Goal: Information Seeking & Learning: Find specific fact

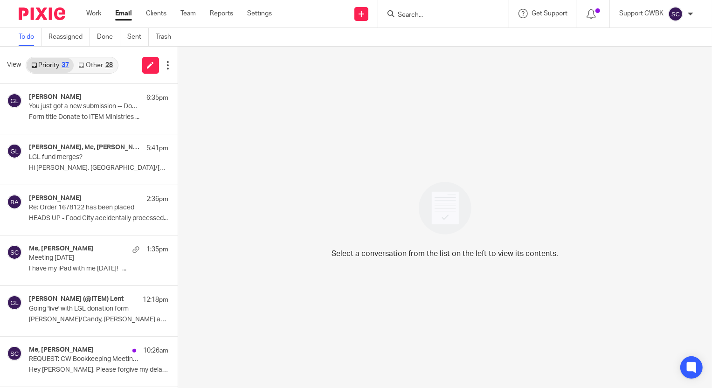
click at [95, 65] on link "Other 28" at bounding box center [95, 65] width 43 height 15
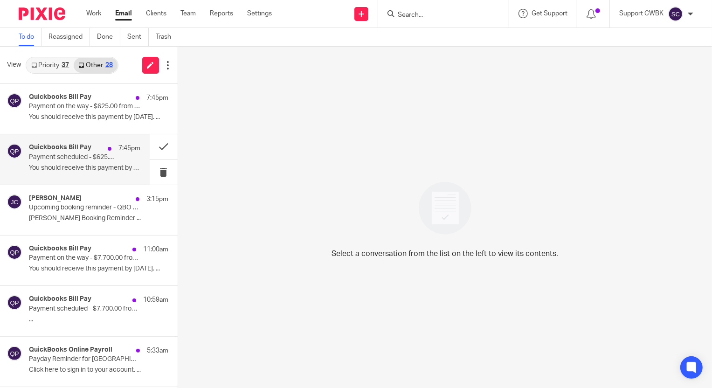
click at [59, 154] on p "Payment scheduled - $625.00 from [GEOGRAPHIC_DATA]" at bounding box center [73, 157] width 89 height 8
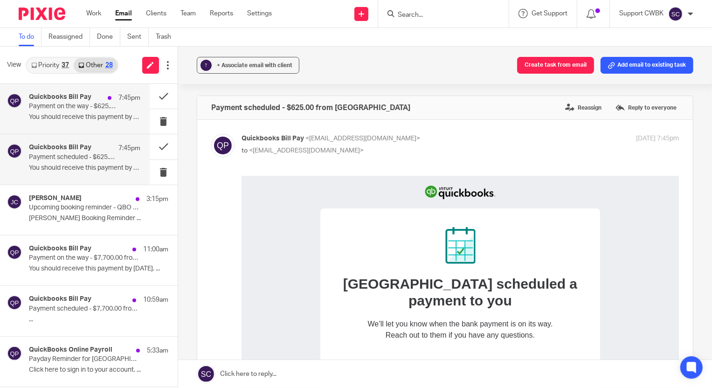
click at [79, 113] on p "You should receive this payment by [DATE]. ..." at bounding box center [84, 117] width 111 height 8
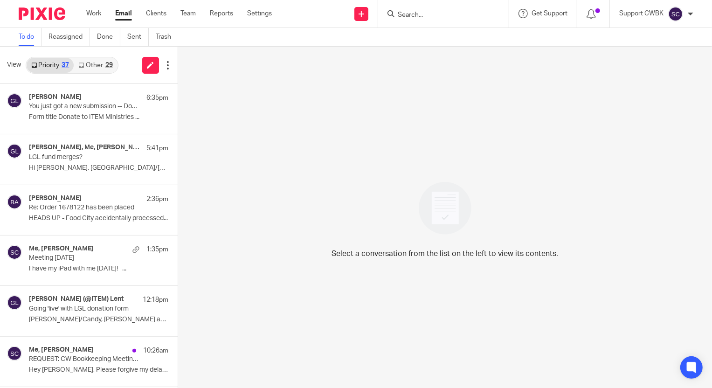
click at [89, 65] on link "Other 29" at bounding box center [95, 65] width 43 height 15
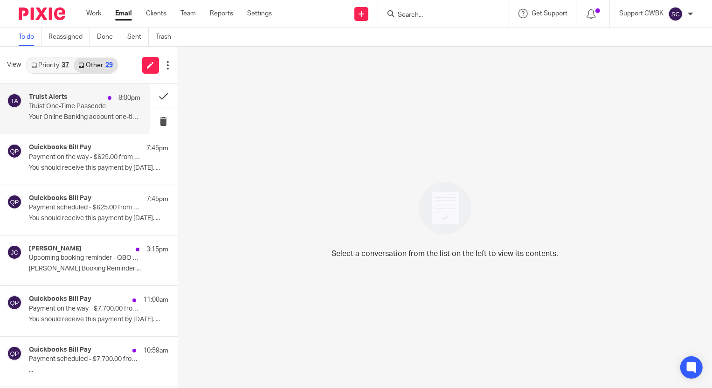
click at [60, 111] on div "Truist Alerts 8:00pm Truist One-Time Passcode Your Online Banking account one-t…" at bounding box center [84, 108] width 111 height 31
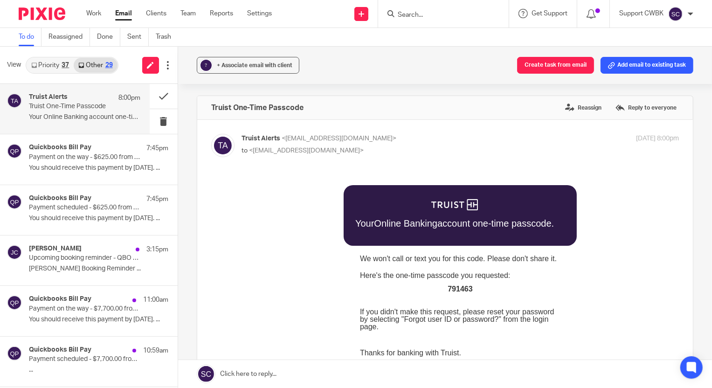
click at [455, 291] on span "791463" at bounding box center [459, 288] width 25 height 8
copy span "791463"
